Goal: Unclear: Browse casually

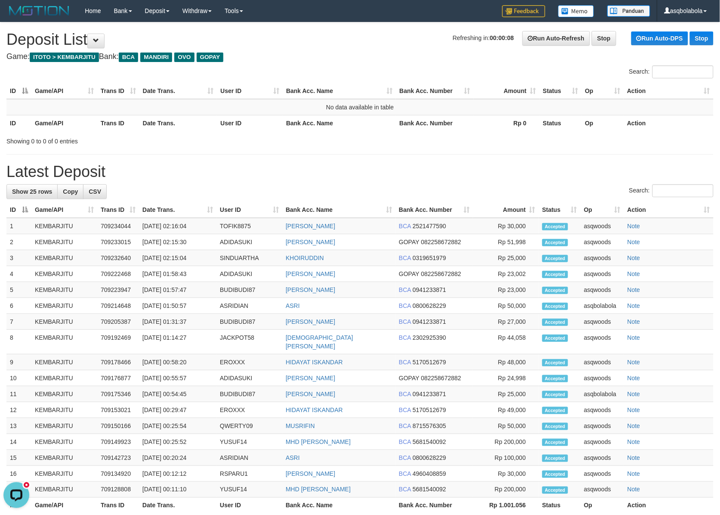
click at [484, 70] on div "Search:" at bounding box center [540, 72] width 347 height 15
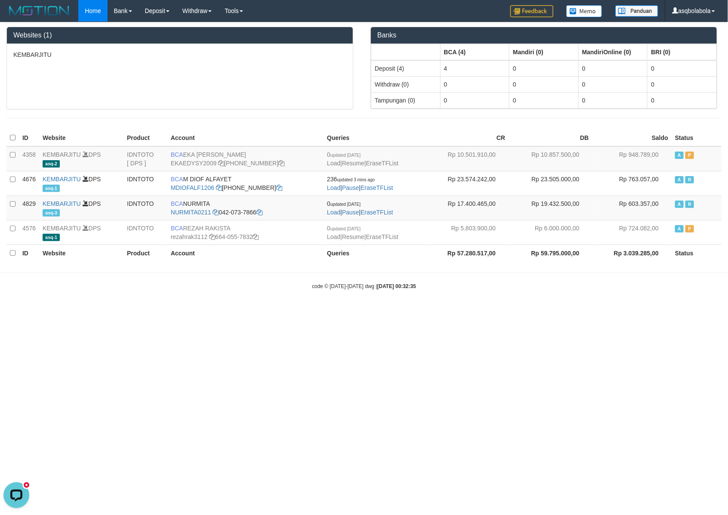
click at [53, 297] on body "Toggle navigation Home Bank Account List Load By Website Group [ITOTO] KEMBARJI…" at bounding box center [364, 156] width 728 height 312
drag, startPoint x: 53, startPoint y: 313, endPoint x: 73, endPoint y: 309, distance: 21.2
click at [53, 312] on html "Toggle navigation Home Bank Account List Load By Website Group [ITOTO] KEMBARJI…" at bounding box center [364, 156] width 728 height 312
click at [149, 300] on body "Toggle navigation Home Bank Account List Load By Website Group [ITOTO] KEMBARJI…" at bounding box center [364, 156] width 728 height 312
click at [87, 263] on div "Websites (1) KEMBARJITU Banks BCA (4) Mandiri (0) MandiriOnline (0) BRI (0) Dep…" at bounding box center [364, 142] width 728 height 241
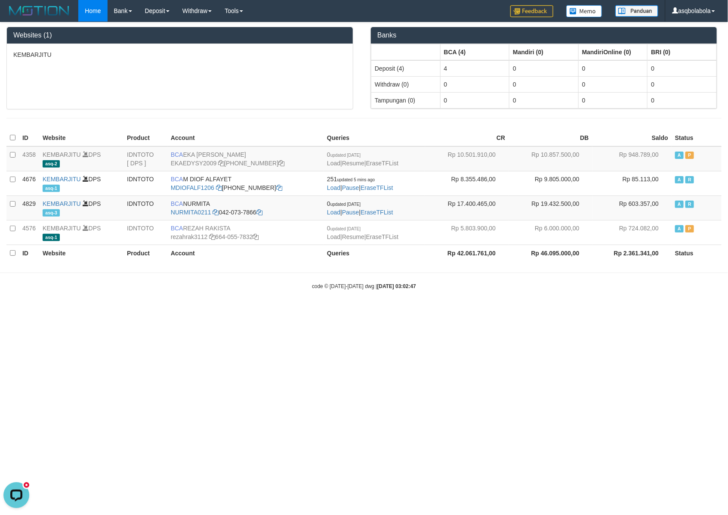
click at [94, 305] on body "Toggle navigation Home Bank Account List Load By Website Group [ITOTO] KEMBARJI…" at bounding box center [364, 156] width 728 height 312
click at [439, 312] on html "Toggle navigation Home Bank Account List Load By Website Group [ITOTO] KEMBARJI…" at bounding box center [364, 156] width 728 height 312
click at [414, 312] on html "Toggle navigation Home Bank Account List Load By Website Group [ITOTO] KEMBARJI…" at bounding box center [364, 156] width 728 height 312
click at [80, 290] on div "code © 2012-2018 dwg | 2025/09/01 04:43:06" at bounding box center [364, 286] width 728 height 9
click at [582, 276] on body "Toggle navigation Home Bank Account List Load By Website Group [ITOTO] KEMBARJI…" at bounding box center [364, 156] width 728 height 312
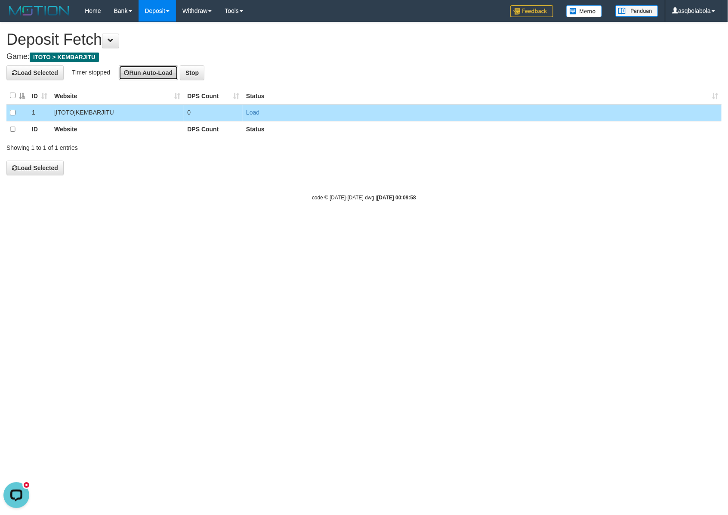
click at [168, 74] on button "Run Auto-Load" at bounding box center [149, 72] width 60 height 15
click at [494, 223] on html "Toggle navigation Home Bank Account List Load By Website Group [ITOTO] KEMBARJI…" at bounding box center [364, 111] width 728 height 223
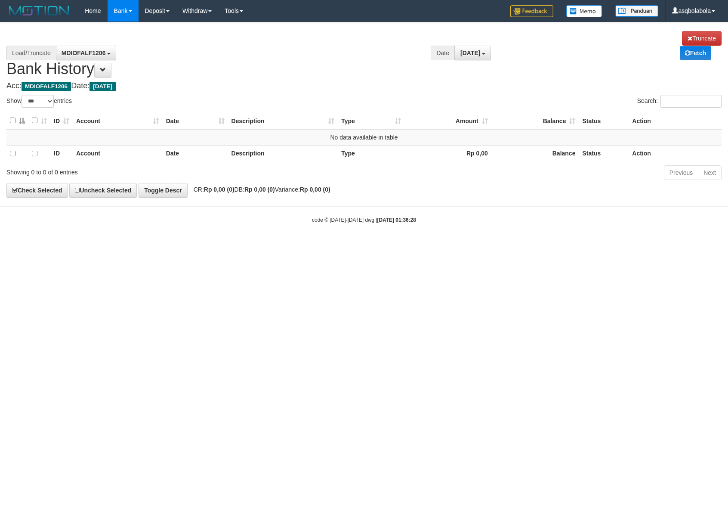
select select "***"
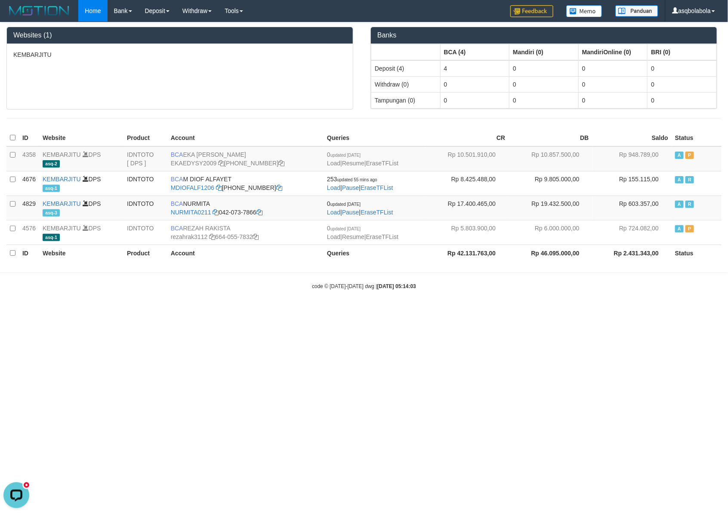
click at [85, 312] on html "Toggle navigation Home Bank Account List Load By Website Group [ITOTO] KEMBARJI…" at bounding box center [364, 156] width 728 height 312
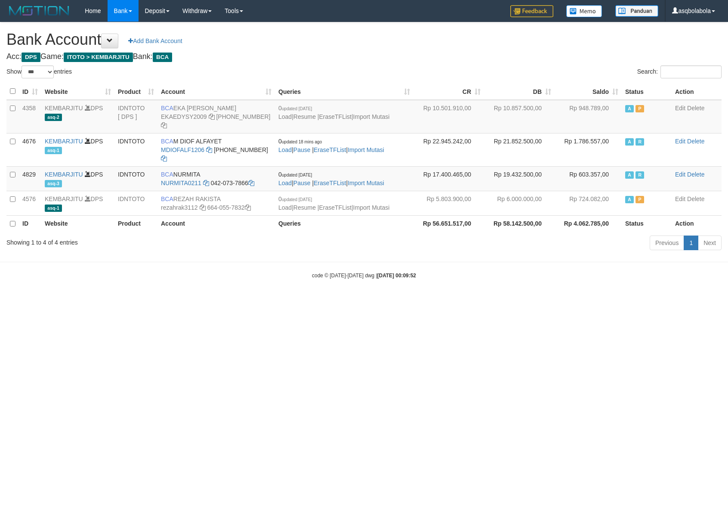
select select "***"
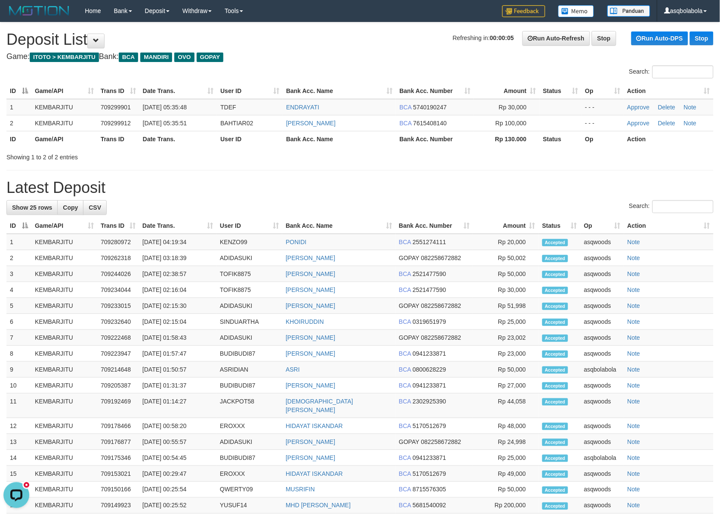
click at [367, 54] on h4 "Game: ITOTO > KEMBARJITU Bank: BCA MANDIRI OVO GOPAY" at bounding box center [359, 57] width 707 height 9
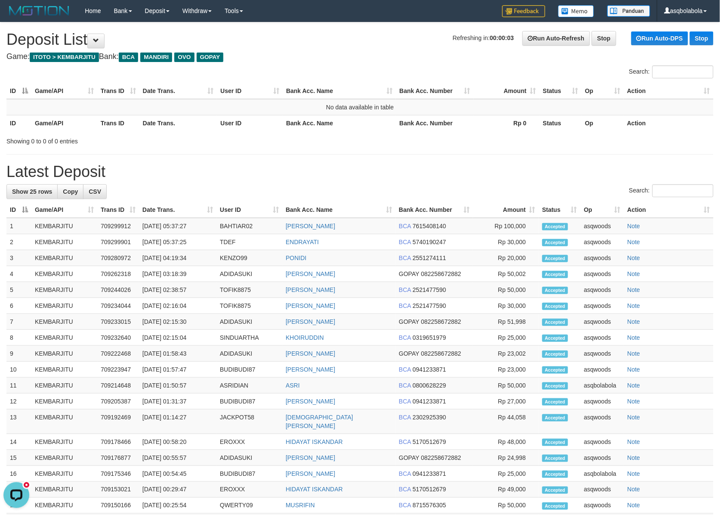
click at [442, 71] on div "Search:" at bounding box center [540, 72] width 347 height 15
